Goal: Task Accomplishment & Management: Complete application form

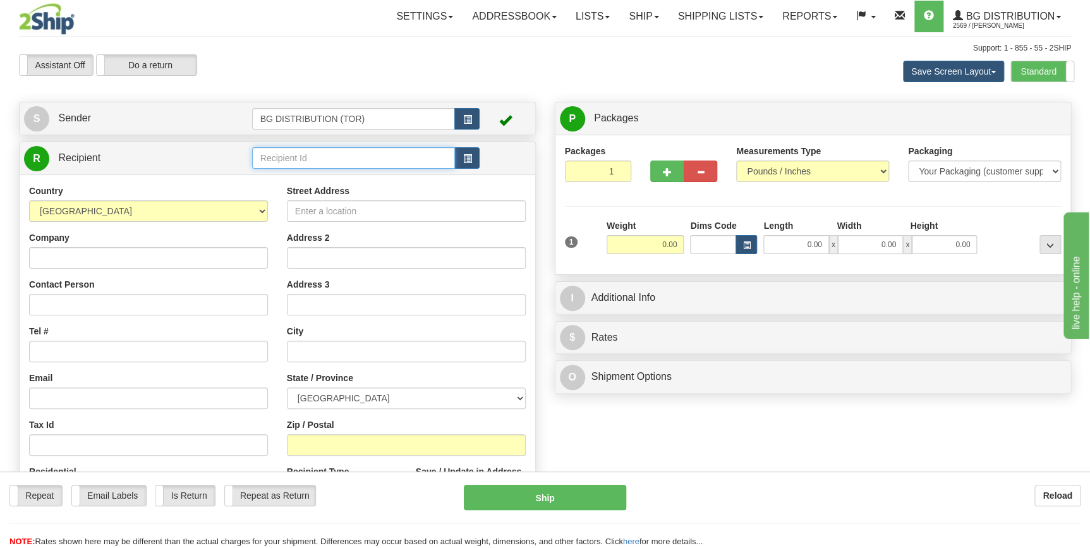
click at [291, 162] on input "text" at bounding box center [354, 157] width 204 height 21
click at [309, 178] on div "60751" at bounding box center [350, 178] width 191 height 14
type input "60751"
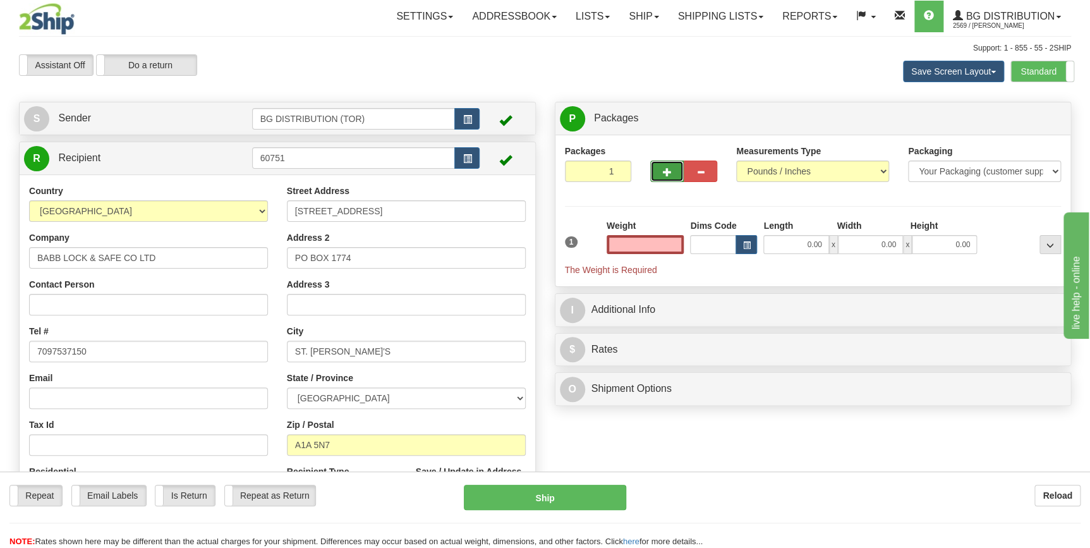
type input "0.00"
click at [667, 172] on span "button" at bounding box center [667, 172] width 9 height 8
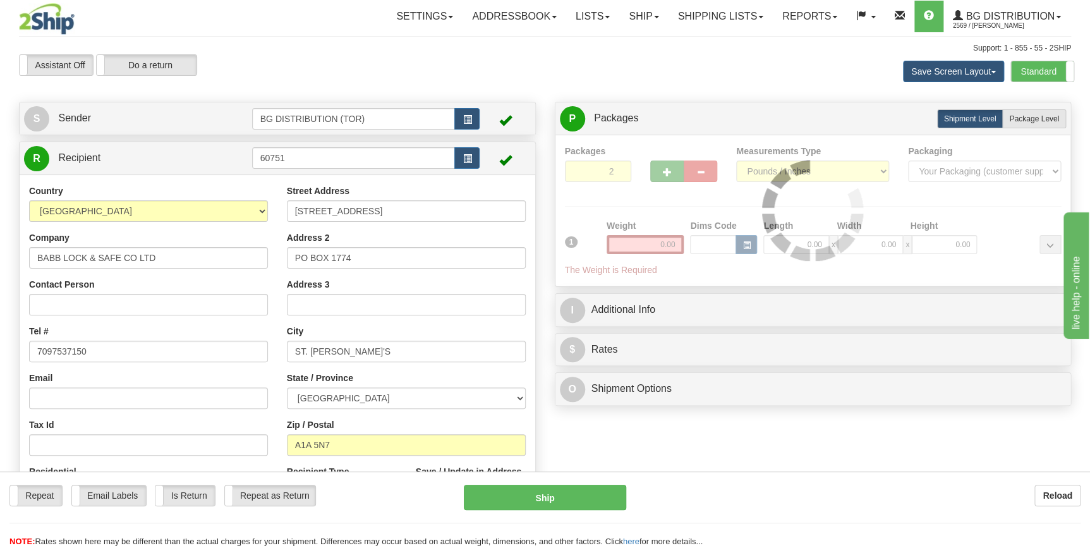
click at [667, 172] on div "Packages 2 1 Measurements Type" at bounding box center [813, 211] width 497 height 132
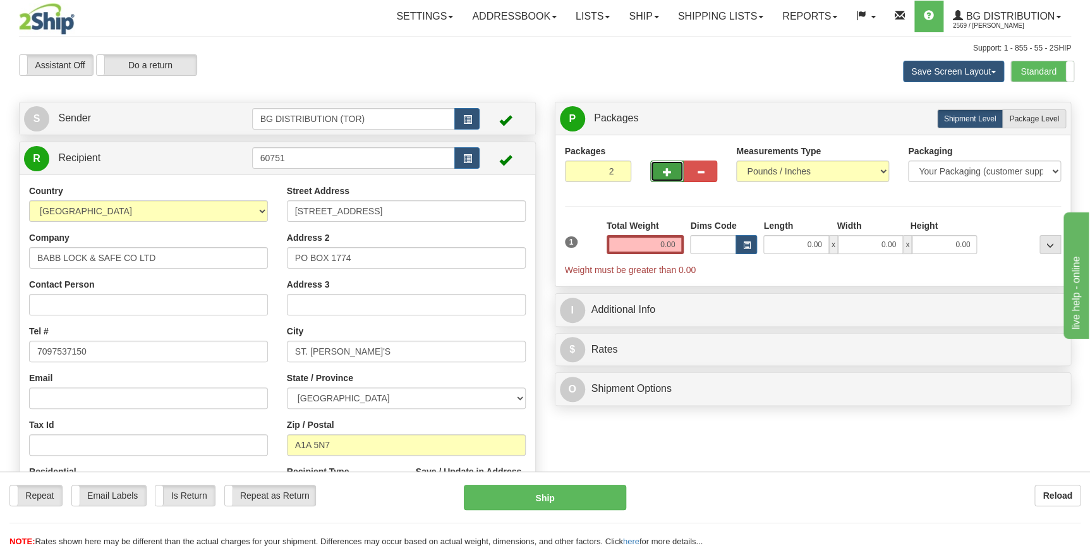
click at [667, 172] on span "button" at bounding box center [667, 172] width 9 height 8
type input "4"
click at [666, 246] on input "0.00" at bounding box center [646, 244] width 78 height 19
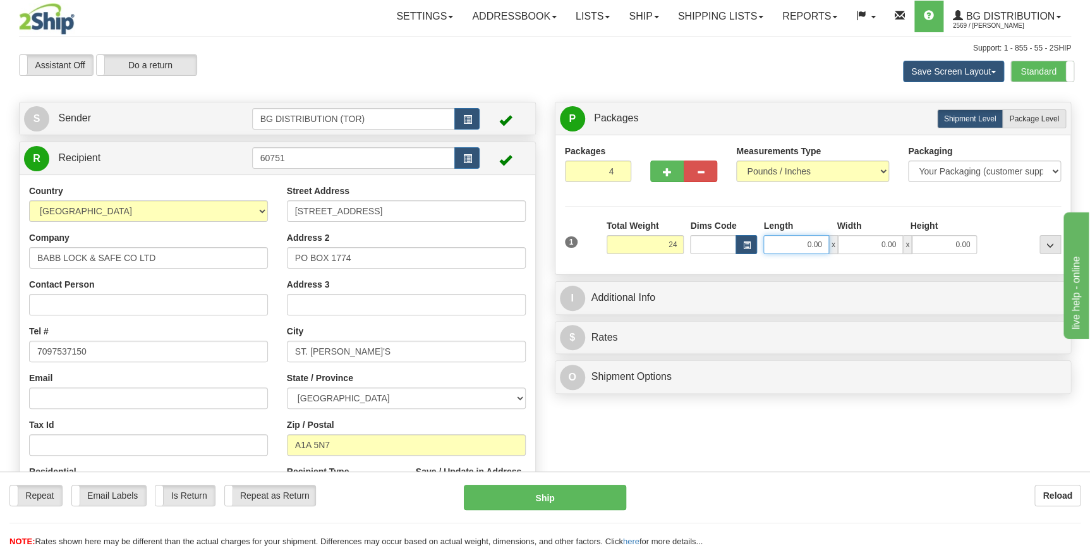
type input "24.00"
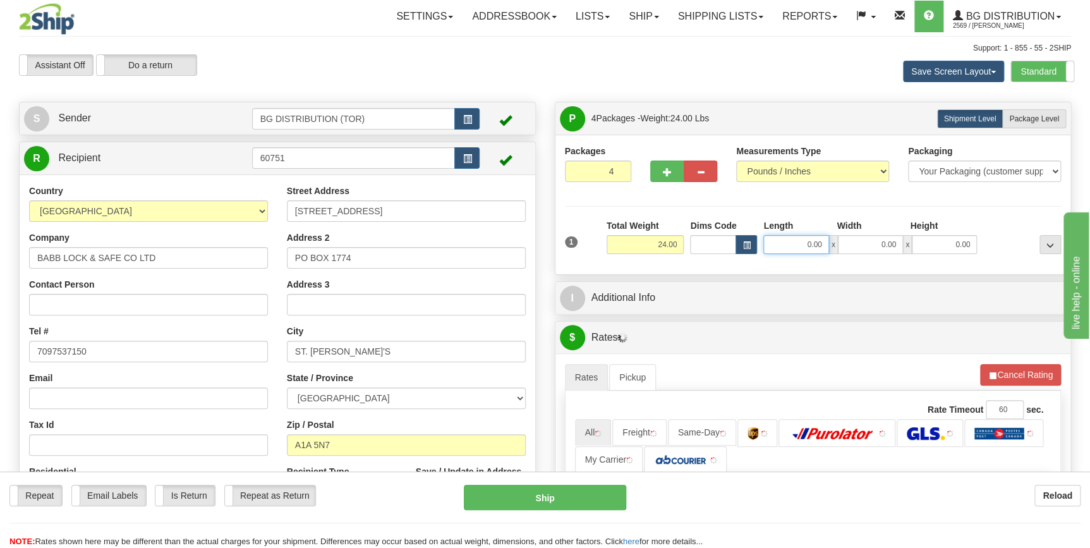
click at [805, 242] on input "0.00" at bounding box center [796, 244] width 65 height 19
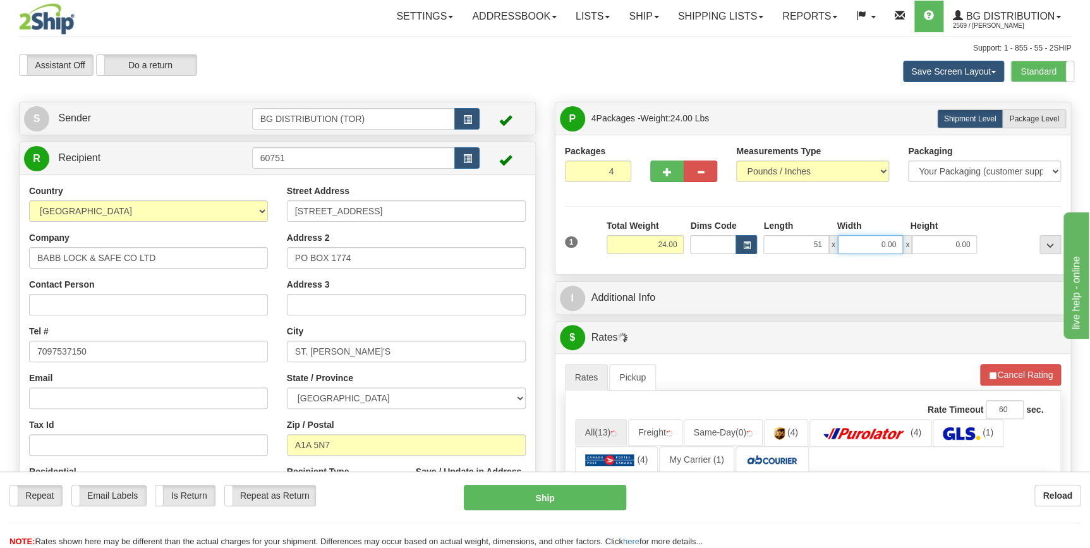
type input "51.00"
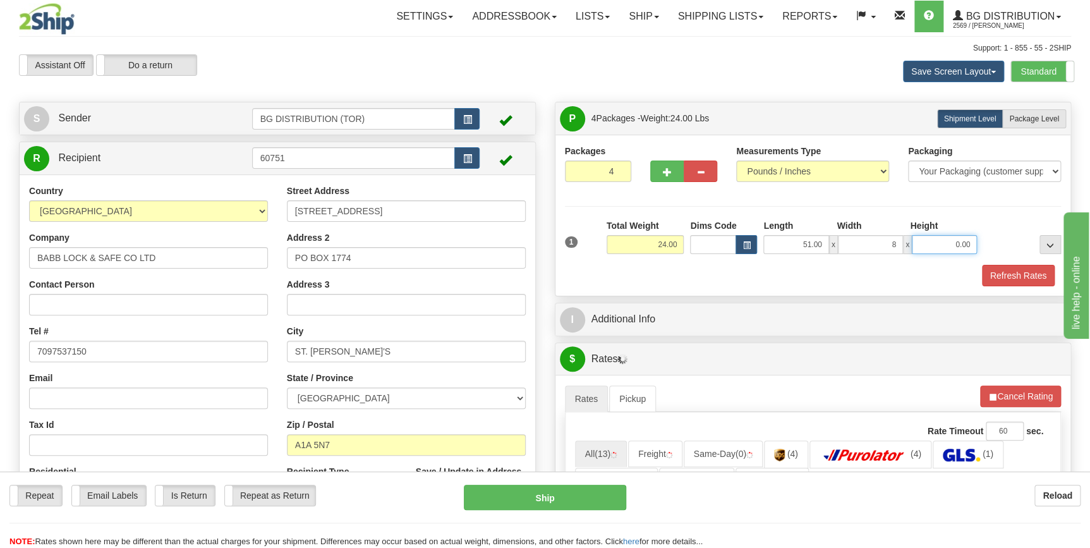
type input "8.00"
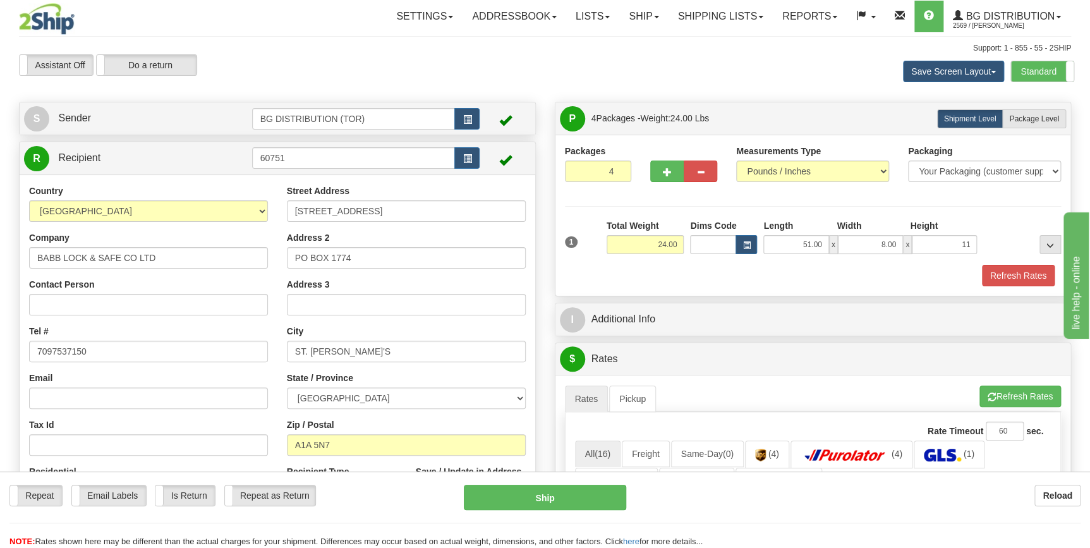
type input "11.00"
click at [751, 279] on div "Refresh Rates" at bounding box center [813, 275] width 503 height 21
click at [1043, 119] on span "Package Level" at bounding box center [1034, 118] width 50 height 9
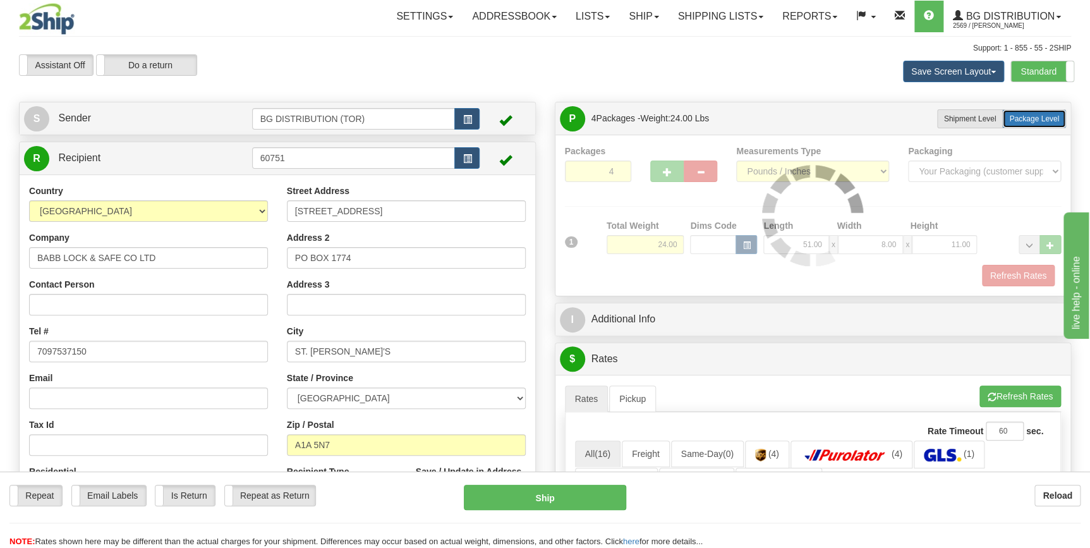
radio input "true"
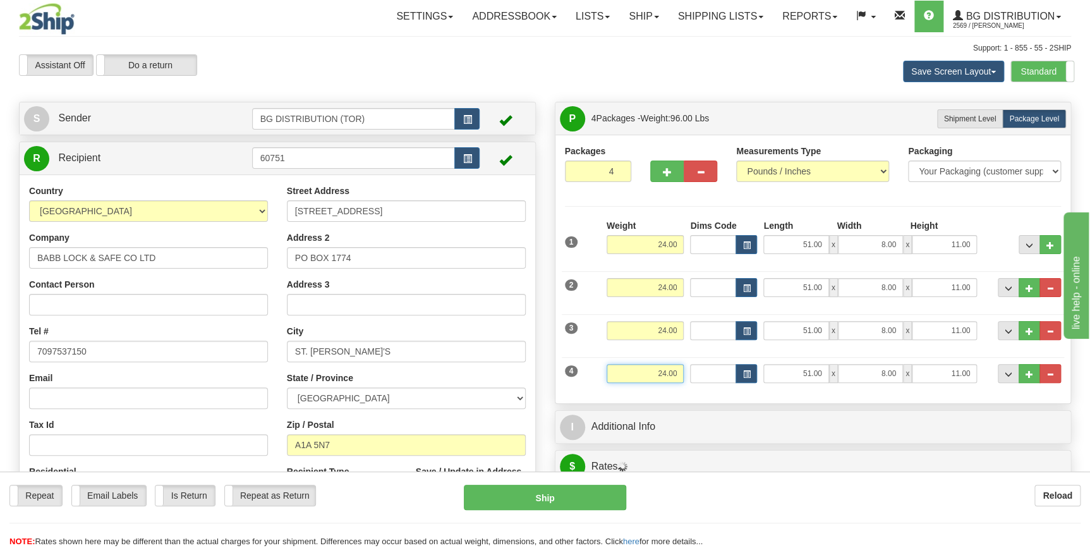
click at [663, 377] on input "24.00" at bounding box center [646, 373] width 78 height 19
type input "15.00"
click at [801, 375] on input "51.00" at bounding box center [796, 373] width 65 height 19
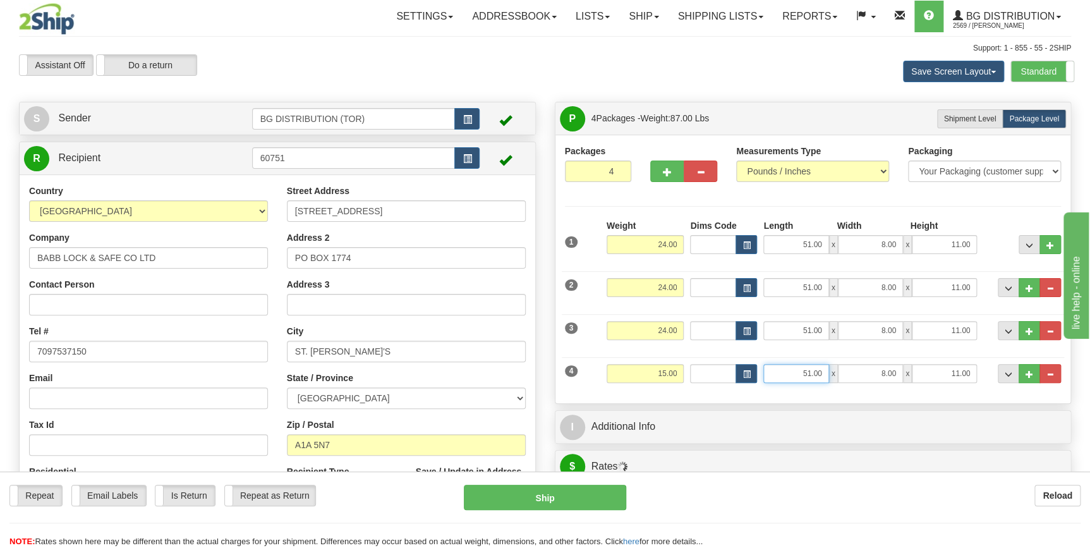
click at [801, 375] on input "51.00" at bounding box center [796, 373] width 65 height 19
type input "22.00"
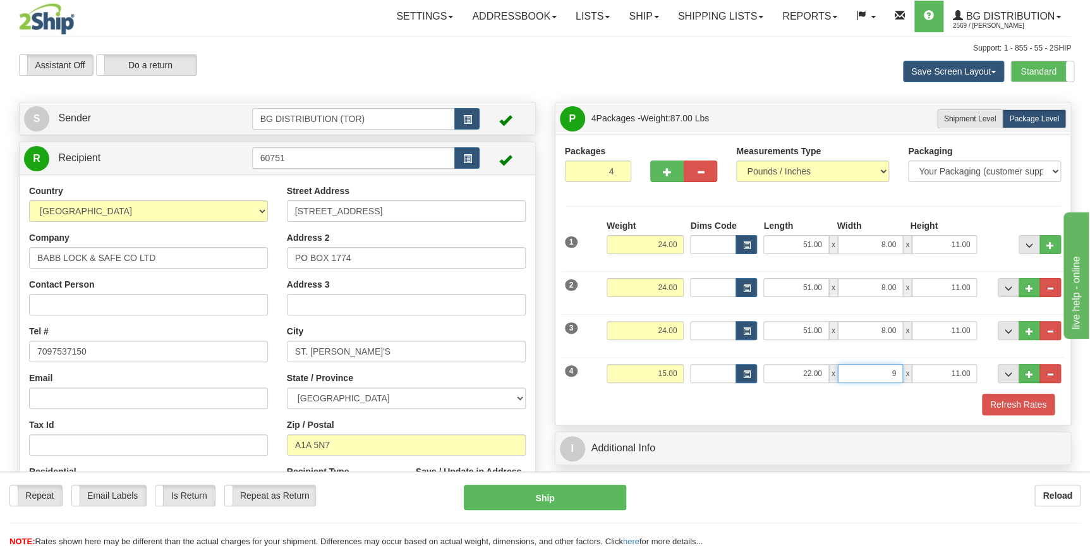
type input "9.00"
click at [730, 414] on div "Refresh Rates" at bounding box center [813, 404] width 503 height 21
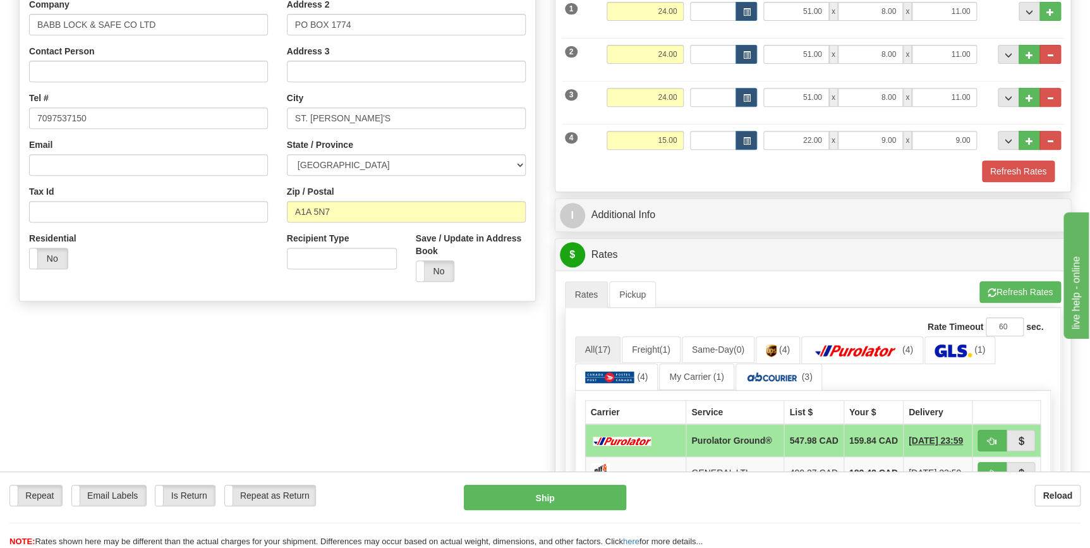
scroll to position [287, 0]
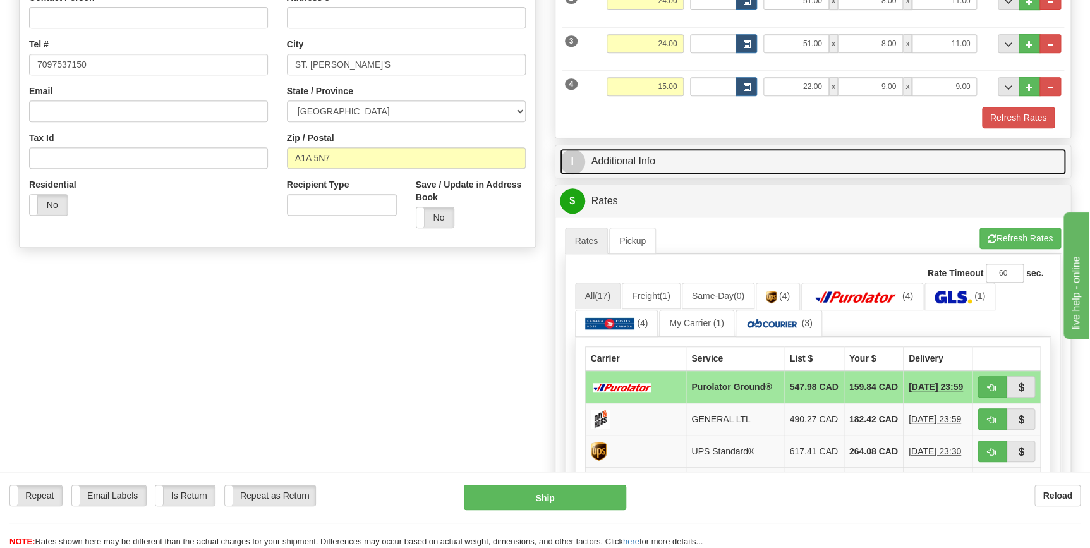
click at [647, 158] on link "I Additional Info" at bounding box center [813, 162] width 507 height 26
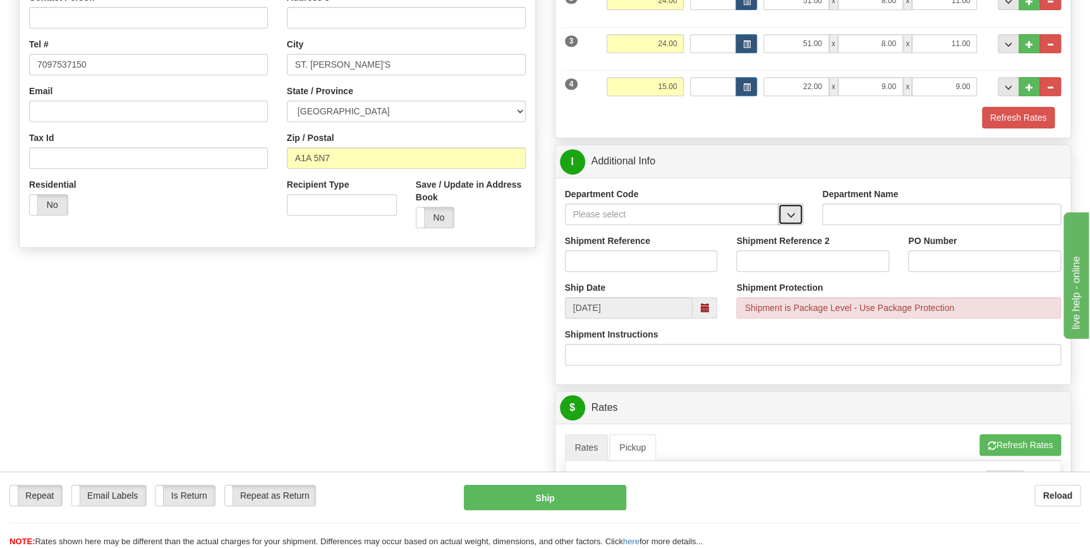
click at [787, 212] on span "button" at bounding box center [790, 215] width 9 height 8
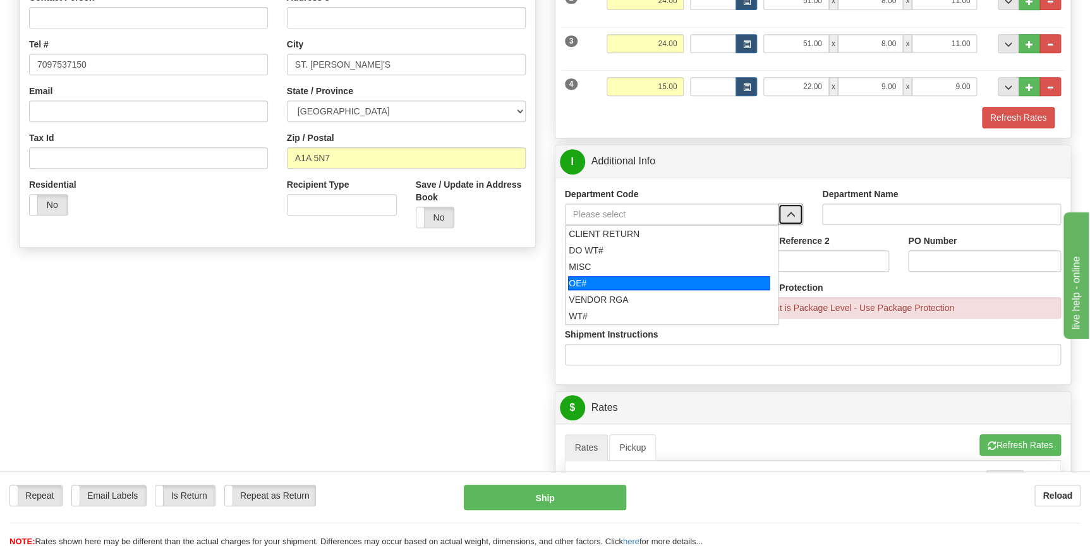
click at [650, 285] on div "OE#" at bounding box center [669, 283] width 202 height 14
type input "OE#"
type input "ORDERS"
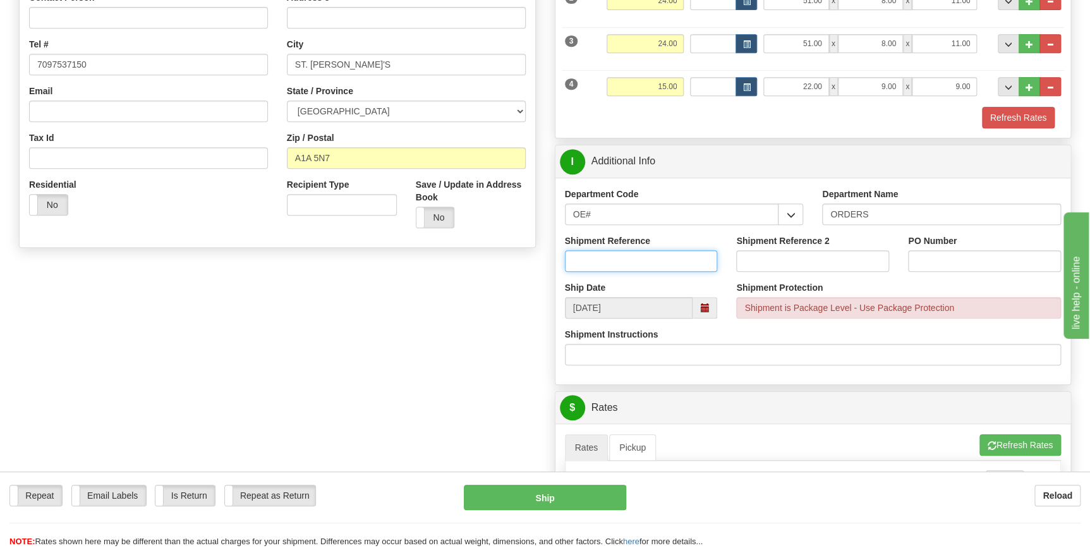
click at [676, 264] on input "Shipment Reference" at bounding box center [641, 260] width 153 height 21
type input "70183983-00"
click at [967, 259] on input "PO Number" at bounding box center [984, 260] width 153 height 21
type input "RFQ19980"
click at [945, 329] on div "Shipment Instructions" at bounding box center [813, 346] width 497 height 37
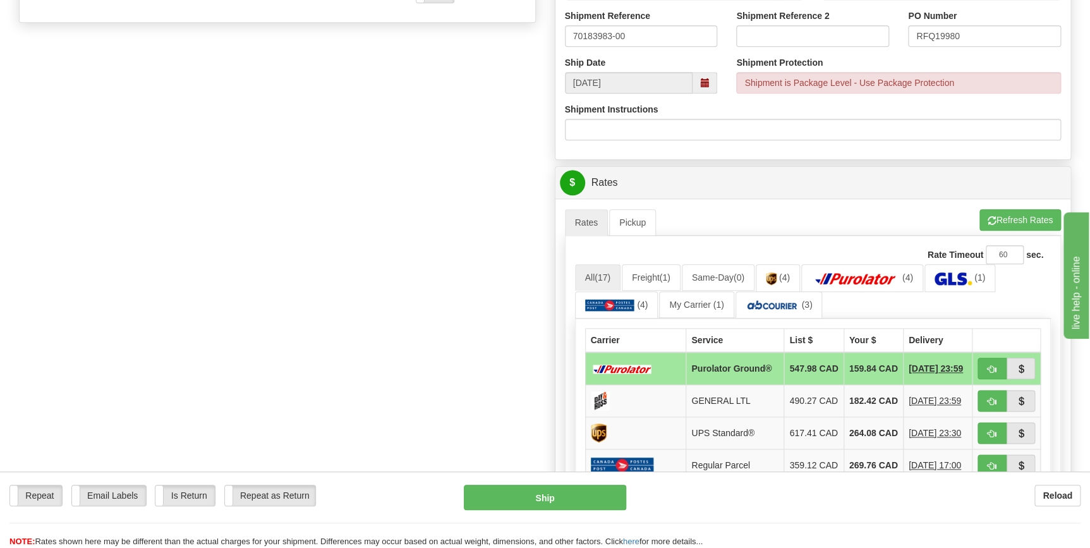
scroll to position [517, 0]
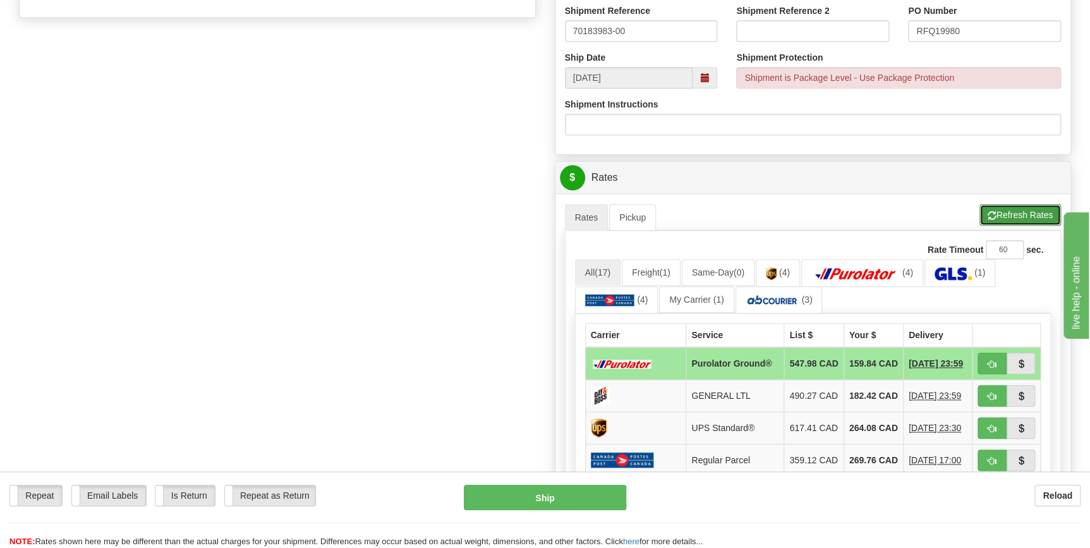
click at [1011, 215] on button "Refresh Rates" at bounding box center [1021, 214] width 82 height 21
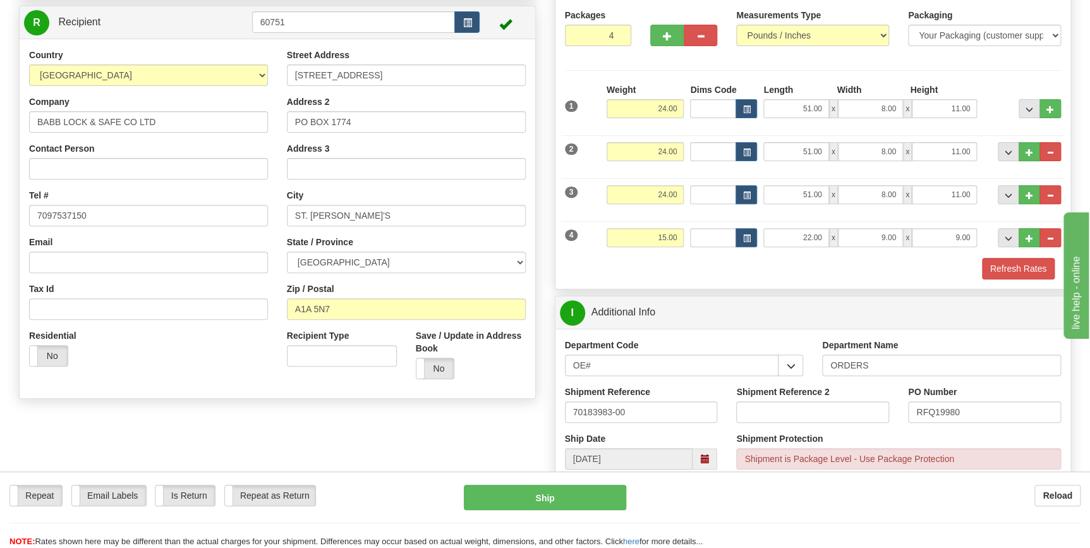
scroll to position [0, 0]
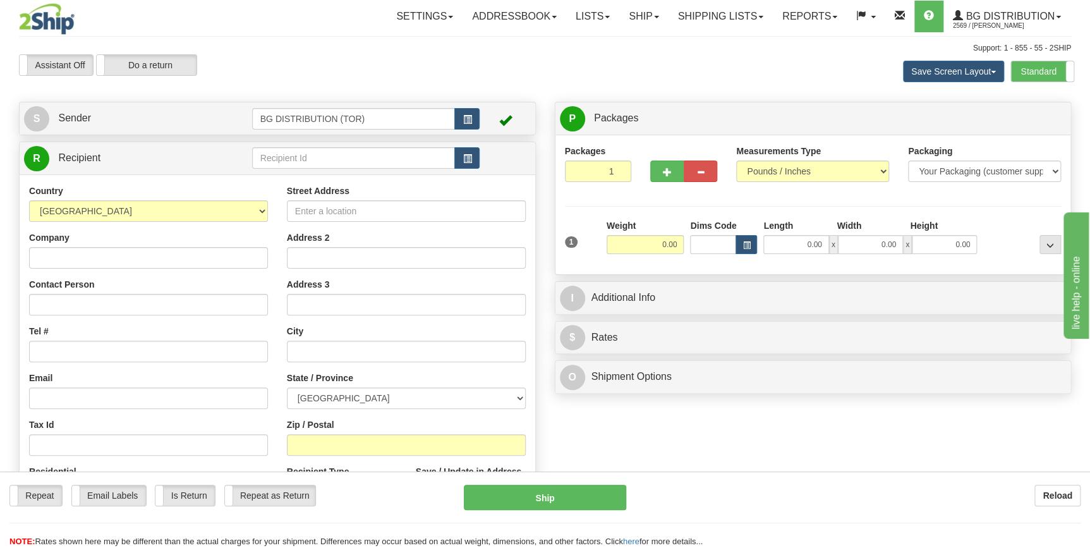
click at [272, 47] on div "Support: 1 - 855 - 55 - 2SHIP" at bounding box center [545, 48] width 1052 height 11
click at [299, 155] on input "text" at bounding box center [354, 157] width 204 height 21
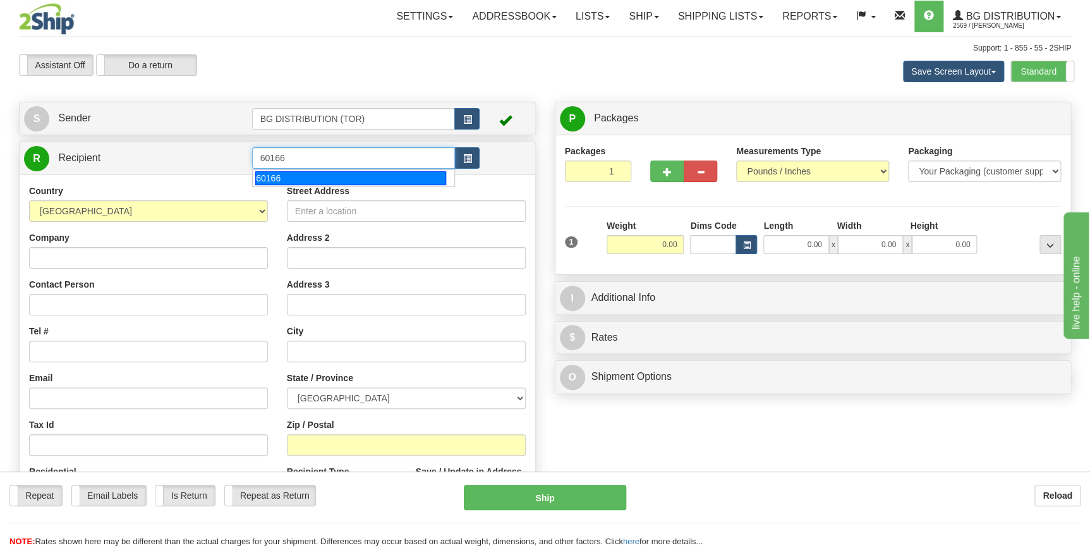
click at [282, 179] on div "60166" at bounding box center [350, 178] width 191 height 14
type input "60166"
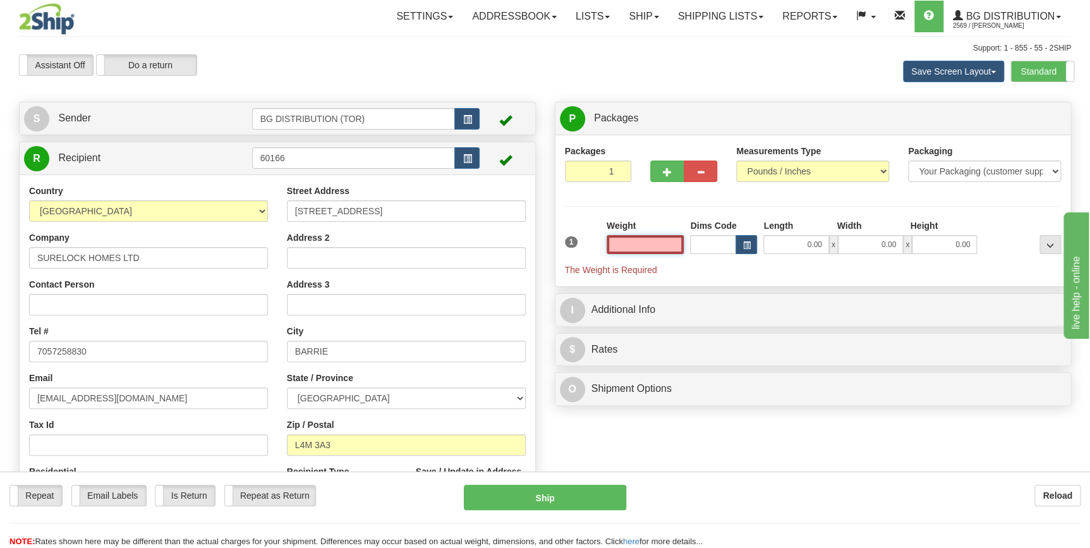
click at [663, 246] on input "text" at bounding box center [646, 244] width 78 height 19
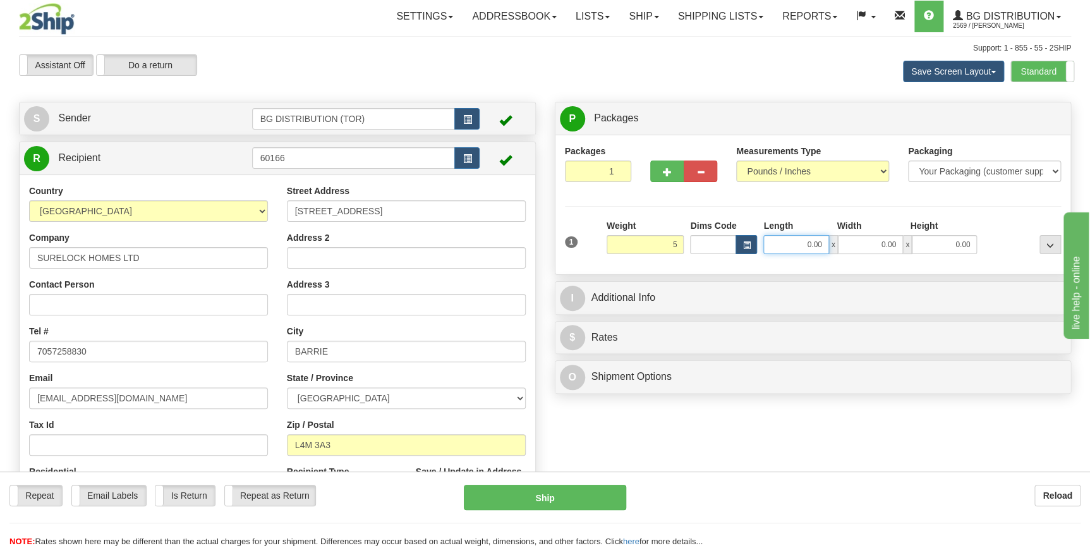
type input "5.00"
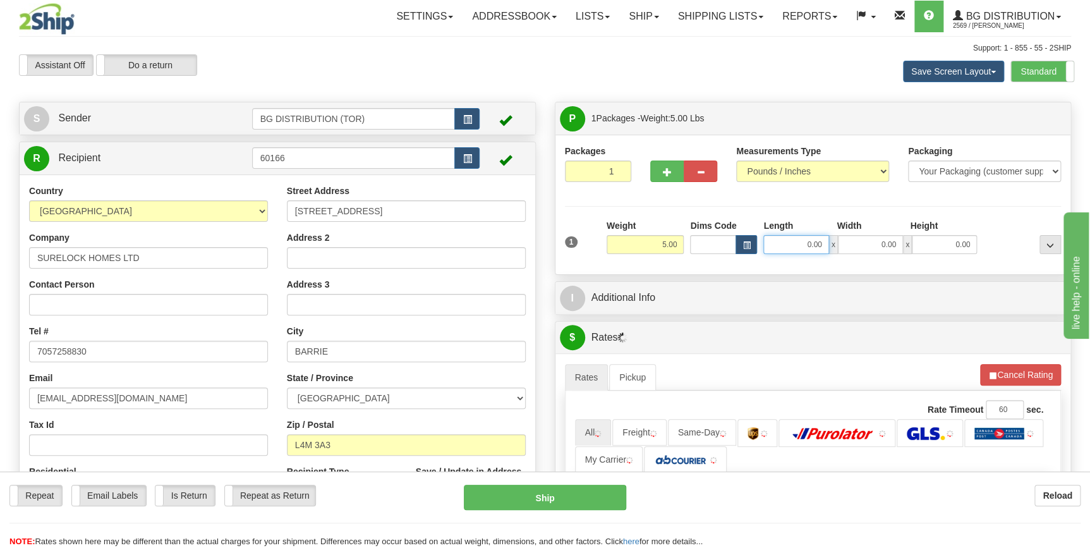
click at [807, 241] on input "0.00" at bounding box center [796, 244] width 65 height 19
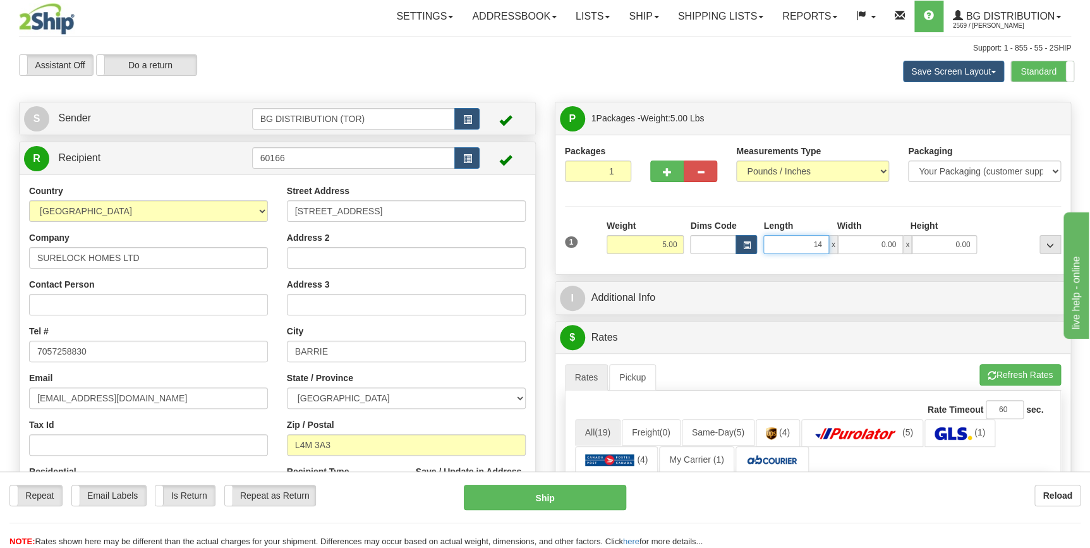
type input "14.00"
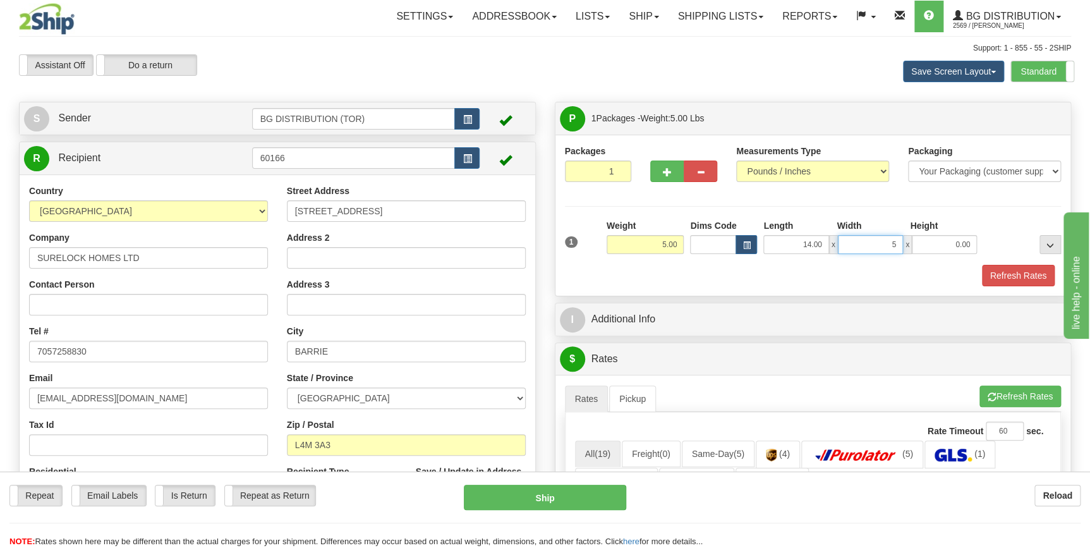
type input "5.00"
click at [704, 271] on div "Refresh Rates" at bounding box center [813, 275] width 503 height 21
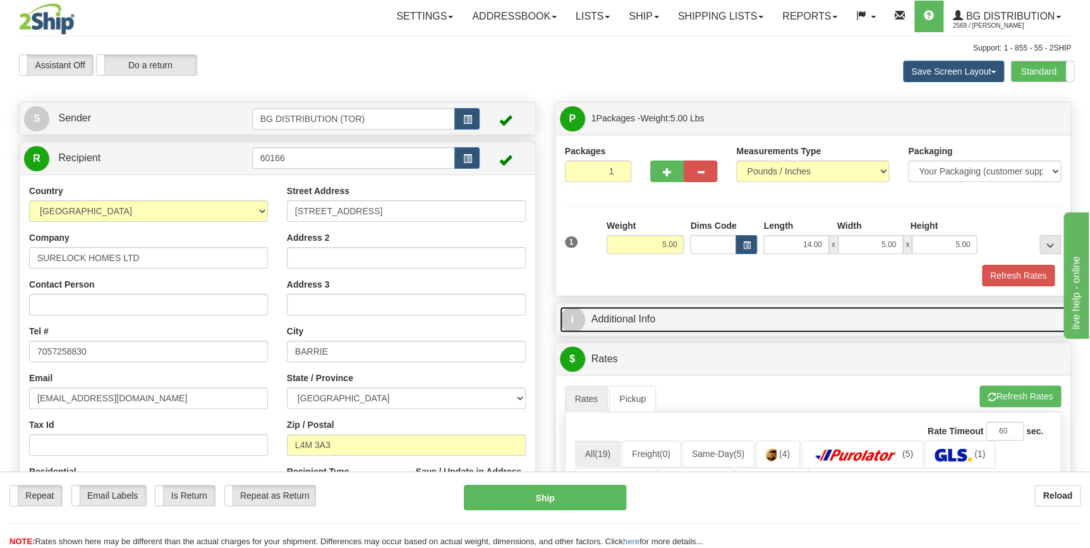
click at [675, 322] on link "I Additional Info" at bounding box center [813, 320] width 507 height 26
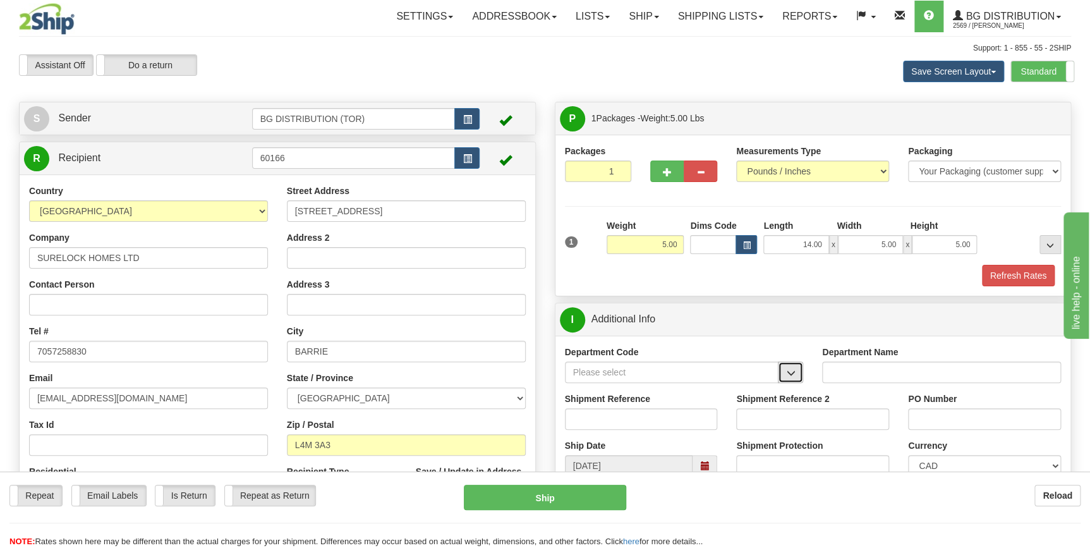
click at [796, 373] on button "button" at bounding box center [790, 372] width 25 height 21
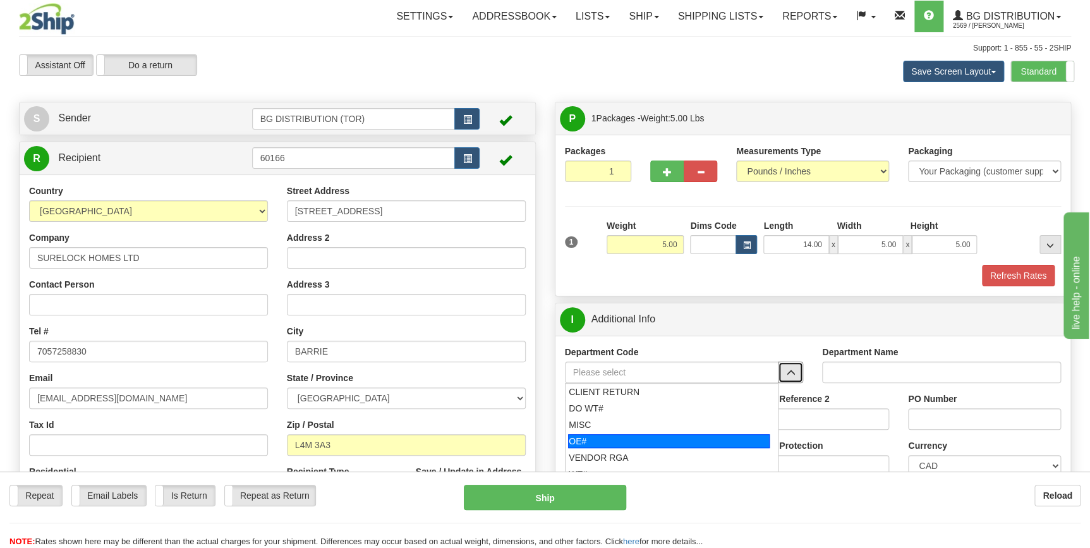
click at [583, 444] on div "OE#" at bounding box center [669, 441] width 202 height 14
type input "OE#"
type input "ORDERS"
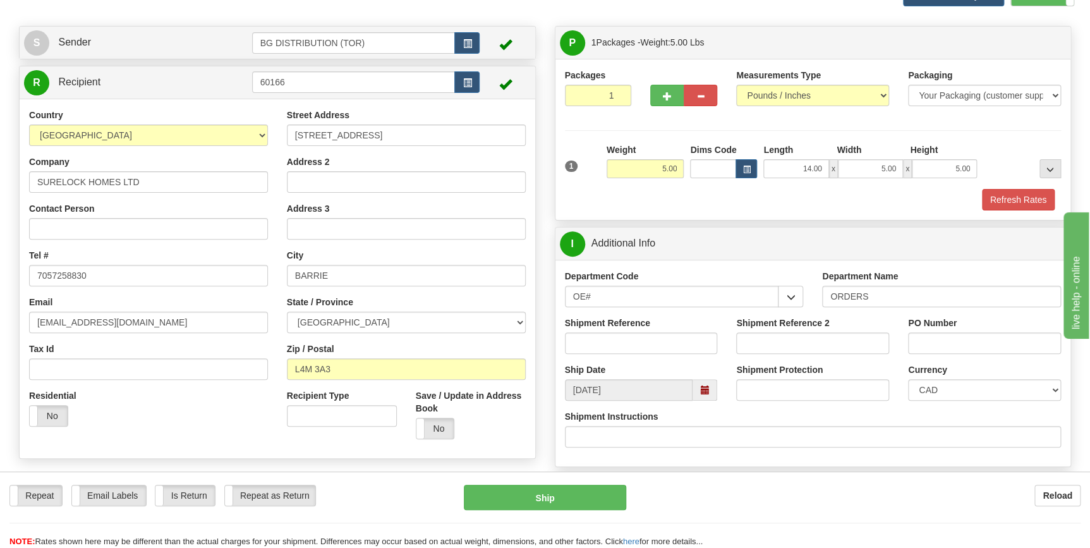
scroll to position [172, 0]
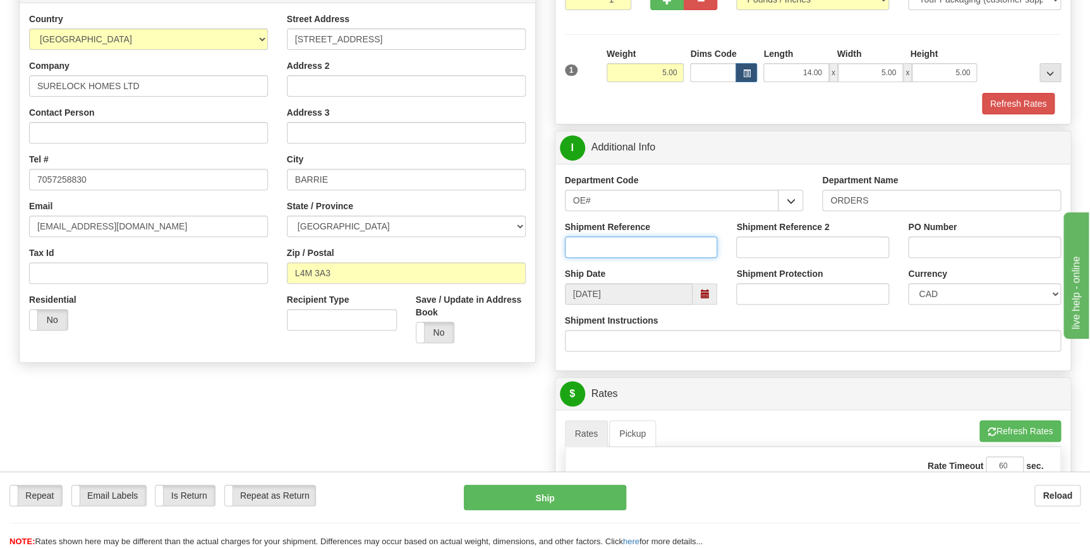
click at [625, 242] on input "Shipment Reference" at bounding box center [641, 246] width 153 height 21
type input "70186253-00"
click at [940, 252] on input "PO Number" at bounding box center [984, 246] width 153 height 21
type input "16877"
click at [924, 373] on div "P Packages 1 Packages - Weight: 5.00 Lbs Shipment Level Shipm. Package Level Pa…" at bounding box center [813, 424] width 536 height 989
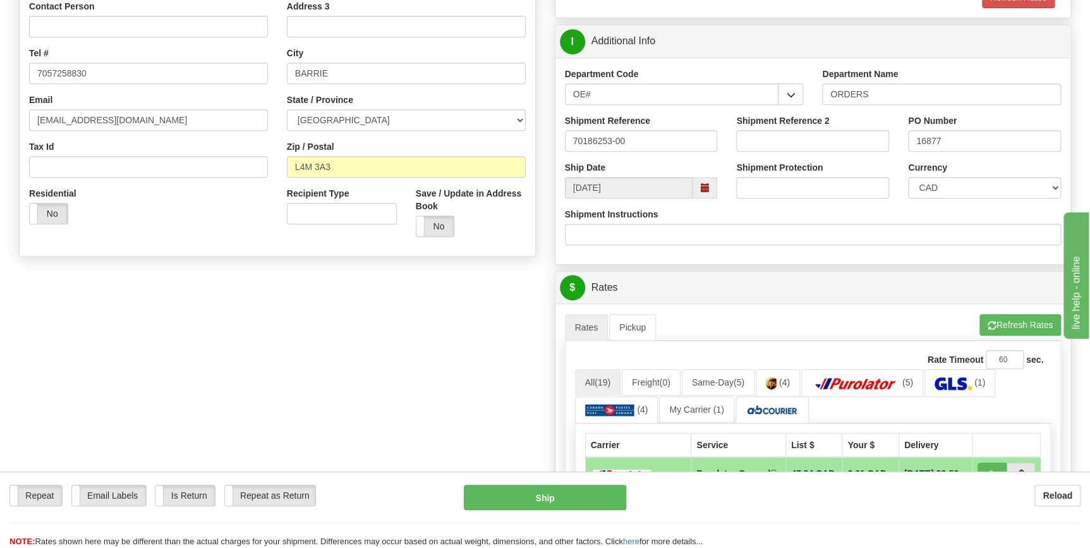
scroll to position [287, 0]
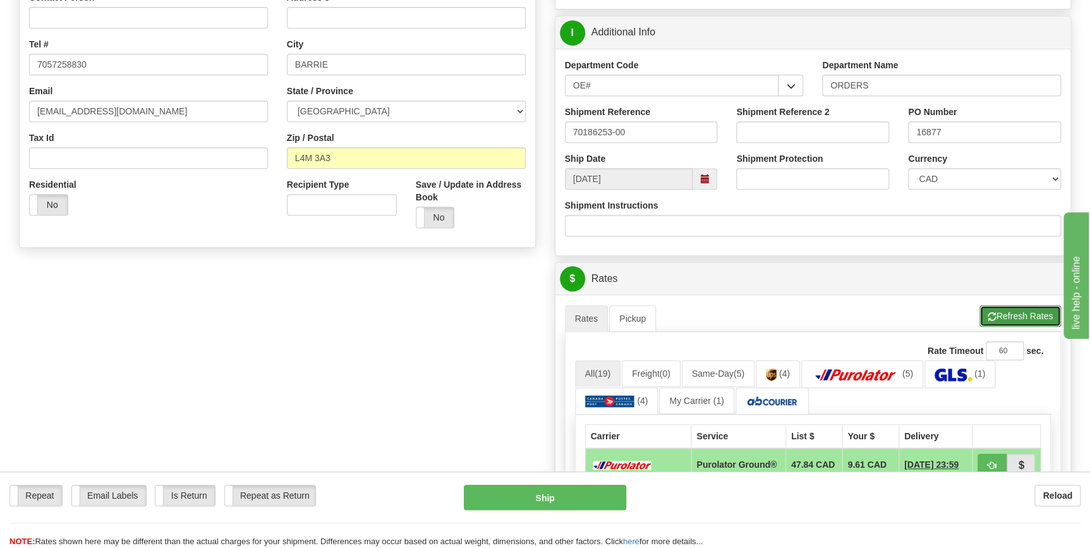
click at [1013, 317] on button "Refresh Rates" at bounding box center [1021, 315] width 82 height 21
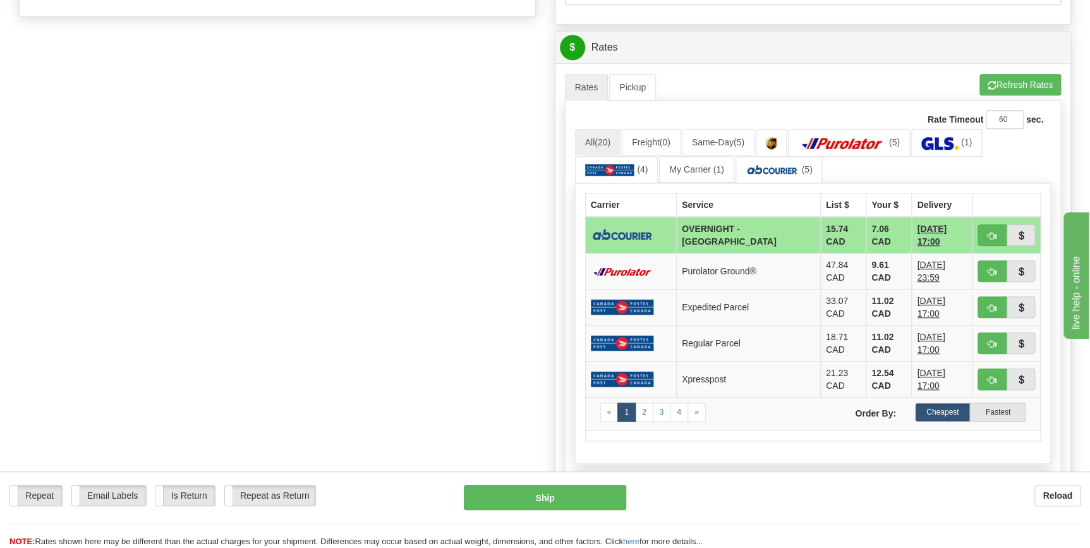
scroll to position [575, 0]
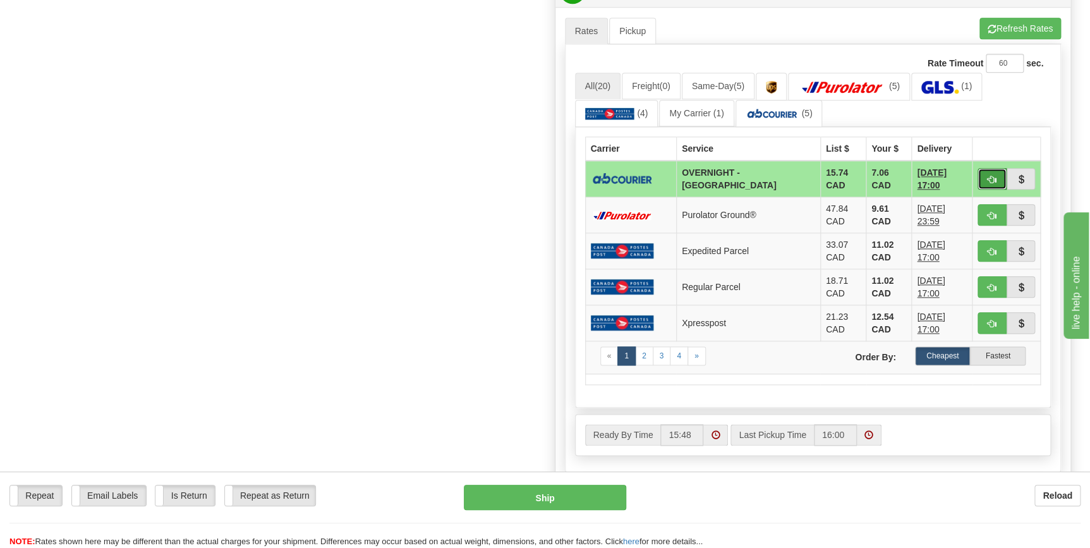
click at [990, 177] on span "button" at bounding box center [992, 180] width 9 height 8
type input "4"
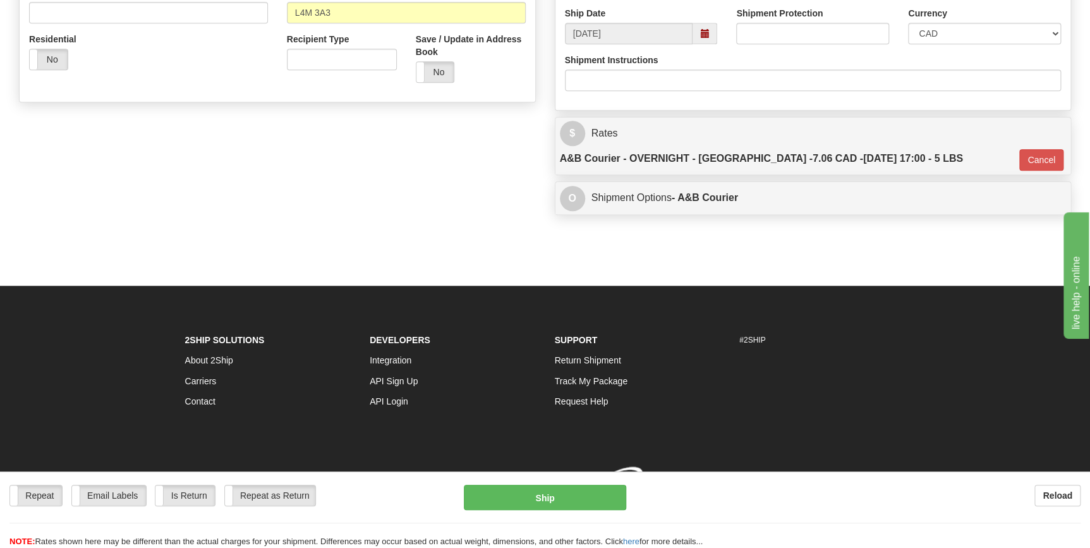
scroll to position [424, 0]
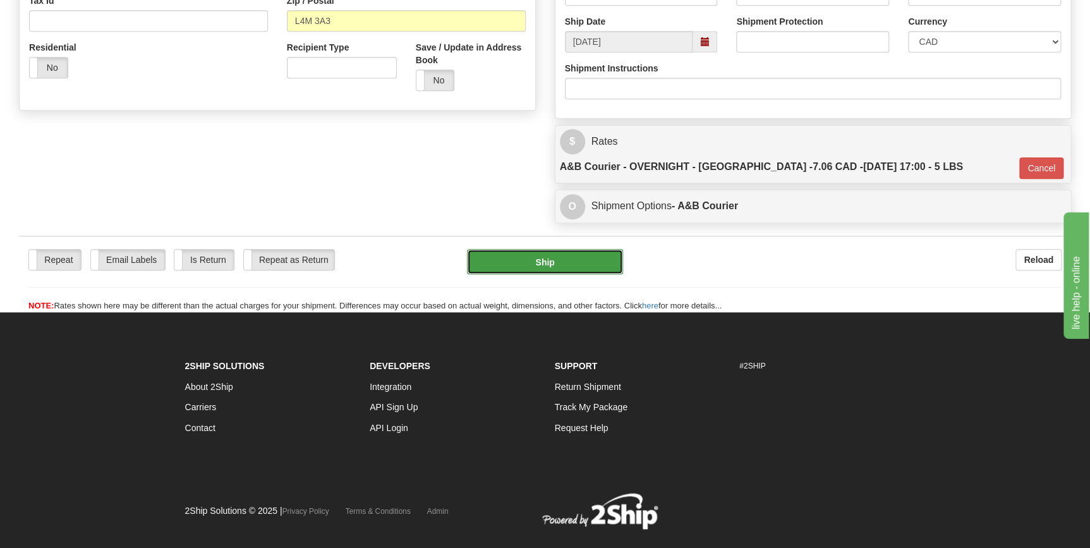
click at [591, 249] on button "Ship" at bounding box center [545, 261] width 156 height 25
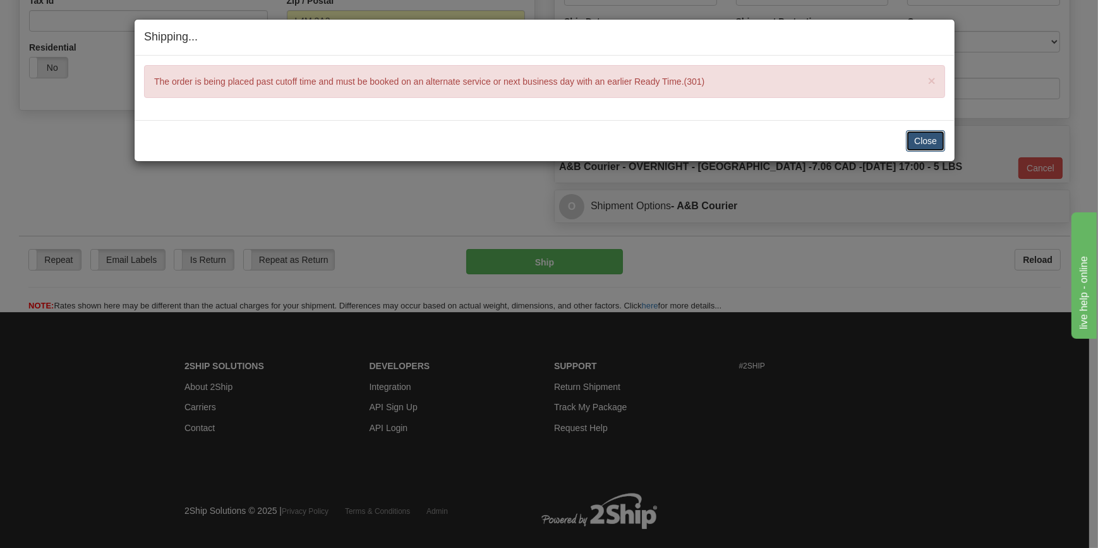
click at [926, 138] on button "Close" at bounding box center [925, 140] width 39 height 21
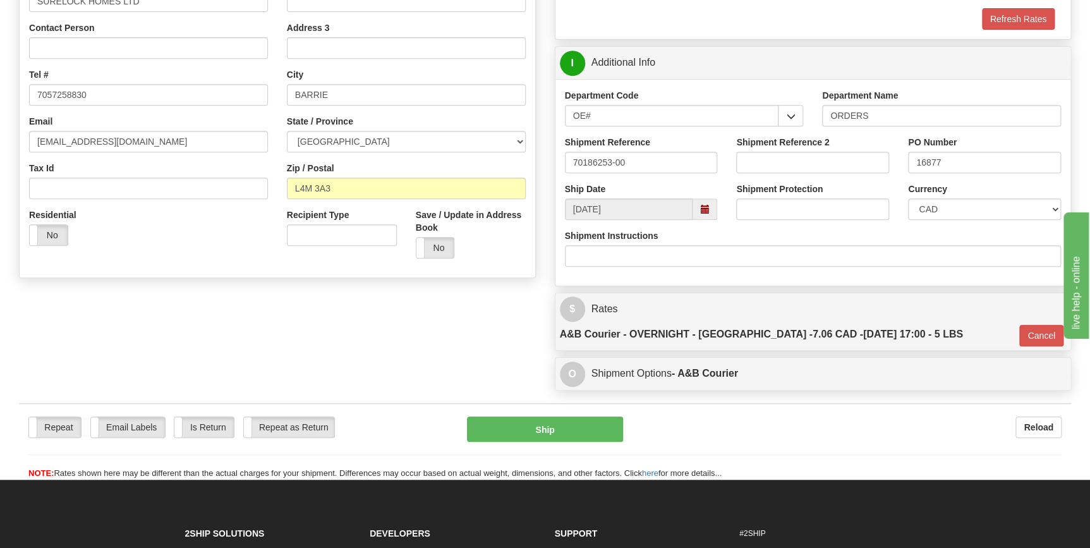
scroll to position [252, 0]
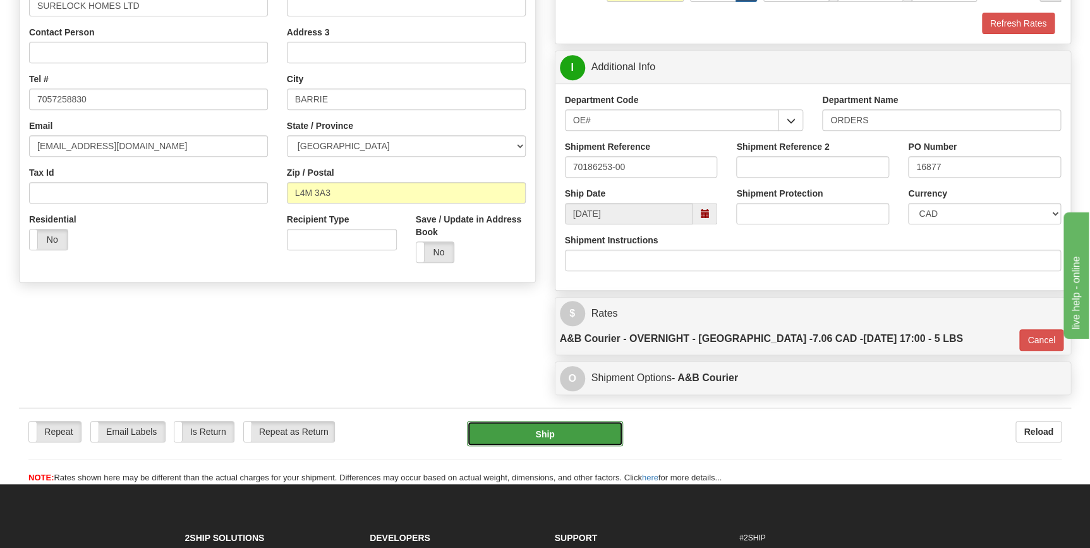
click at [587, 421] on button "Ship" at bounding box center [545, 433] width 156 height 25
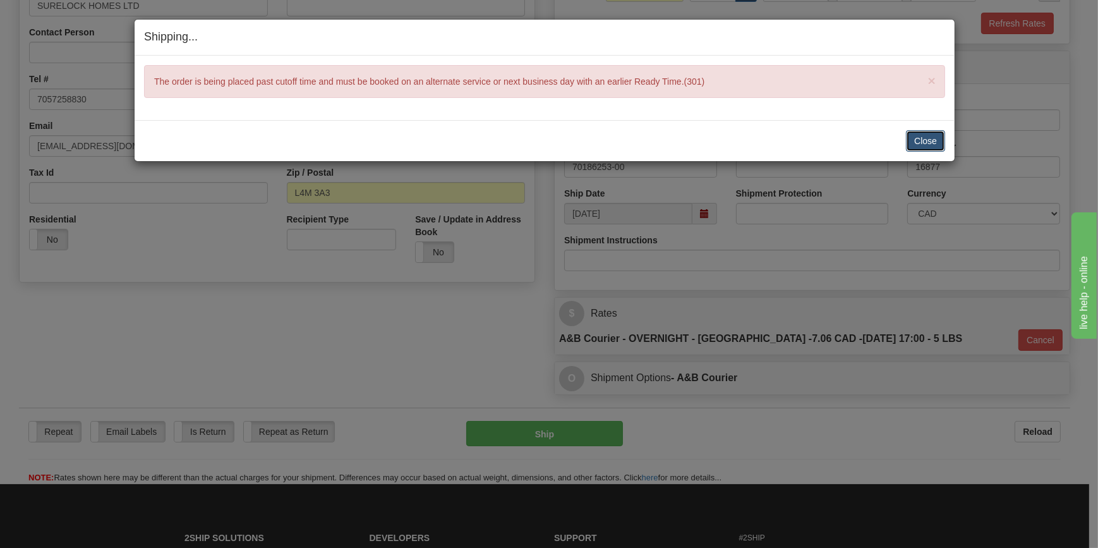
click at [920, 140] on button "Close" at bounding box center [925, 140] width 39 height 21
